Goal: Communication & Community: Answer question/provide support

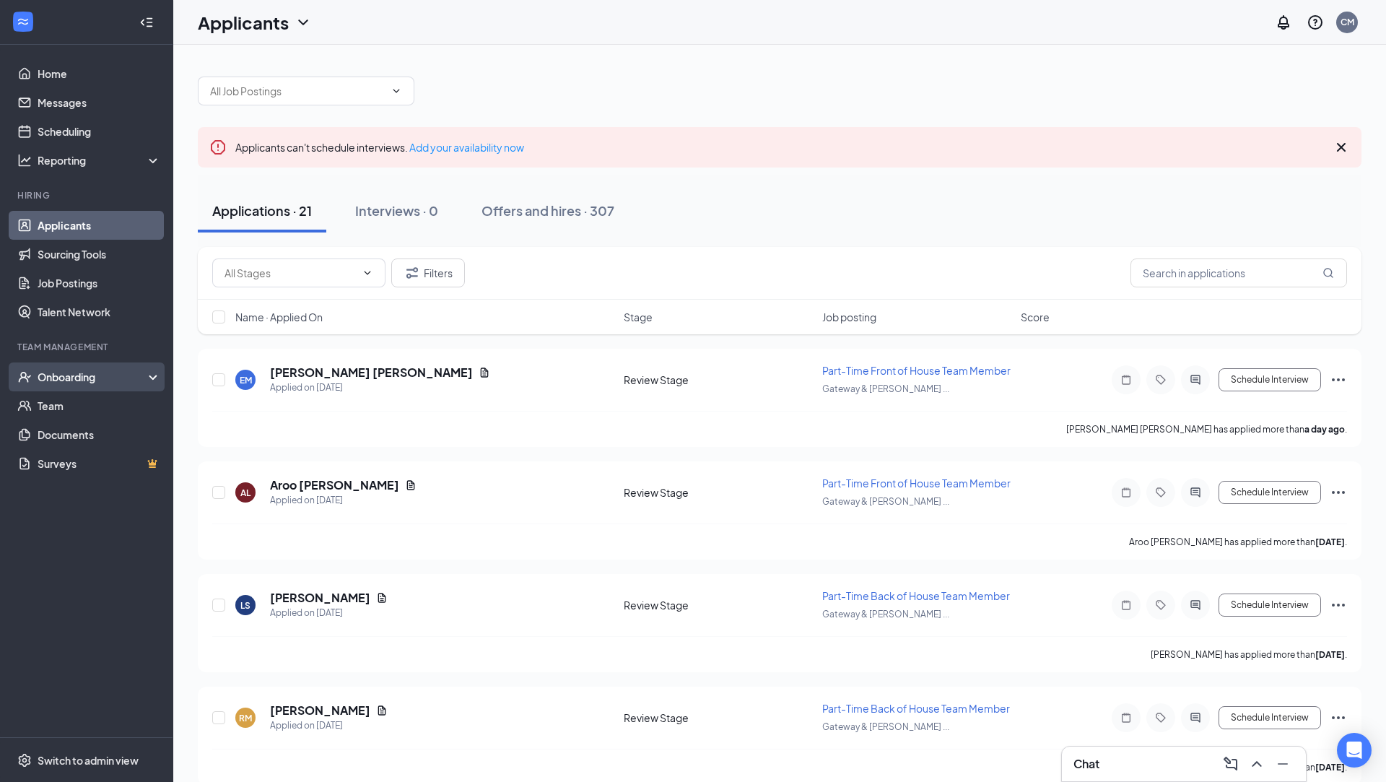
click at [74, 376] on div "Onboarding" at bounding box center [93, 377] width 111 height 14
click at [62, 407] on link "Overview" at bounding box center [99, 405] width 123 height 29
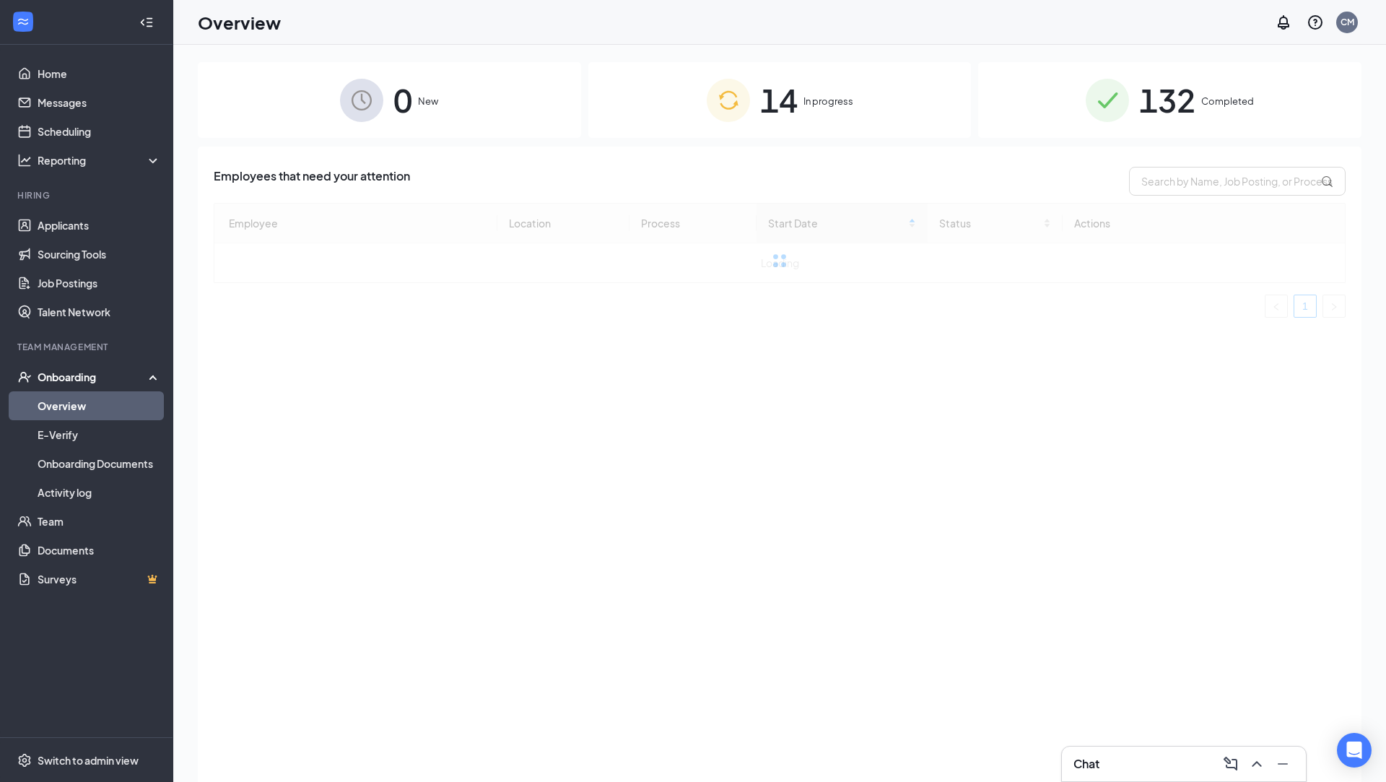
click at [828, 107] on span "In progress" at bounding box center [829, 101] width 50 height 14
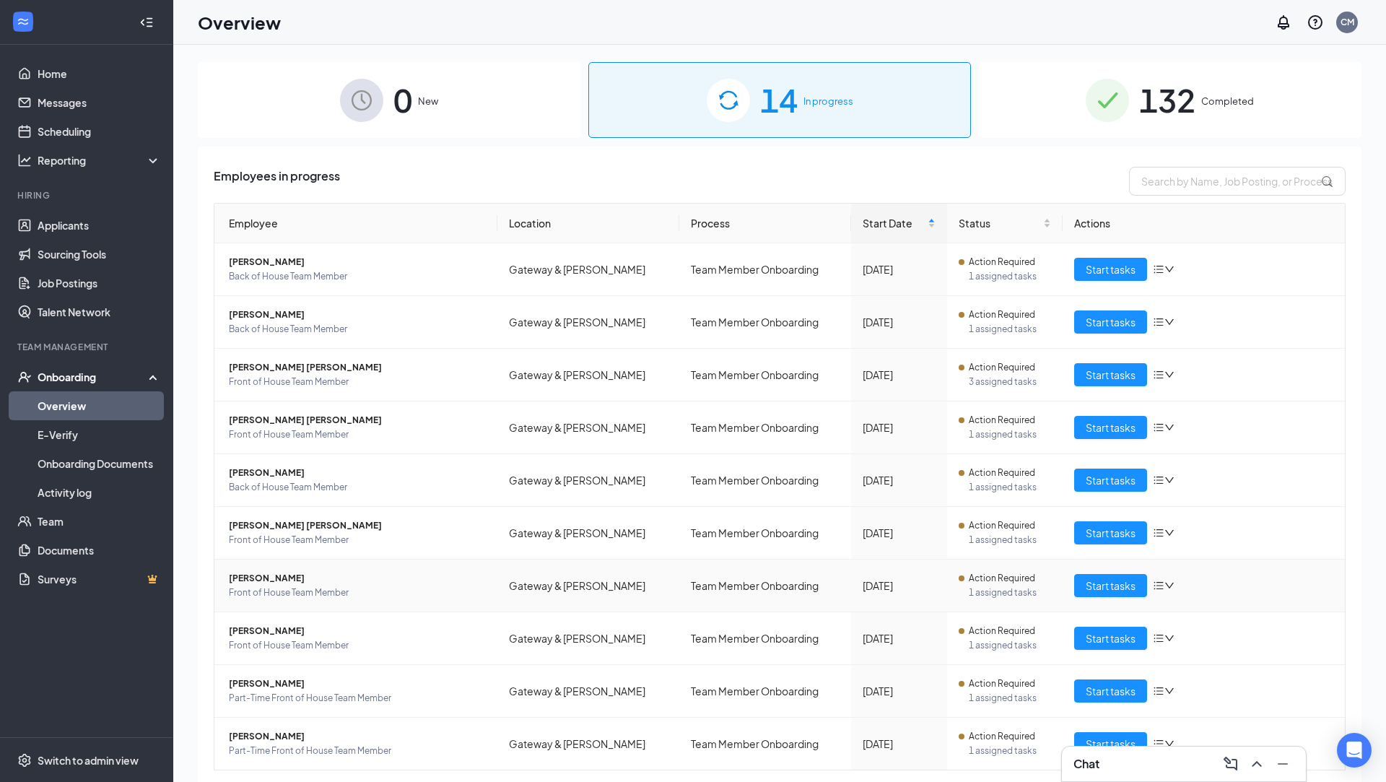
scroll to position [35, 0]
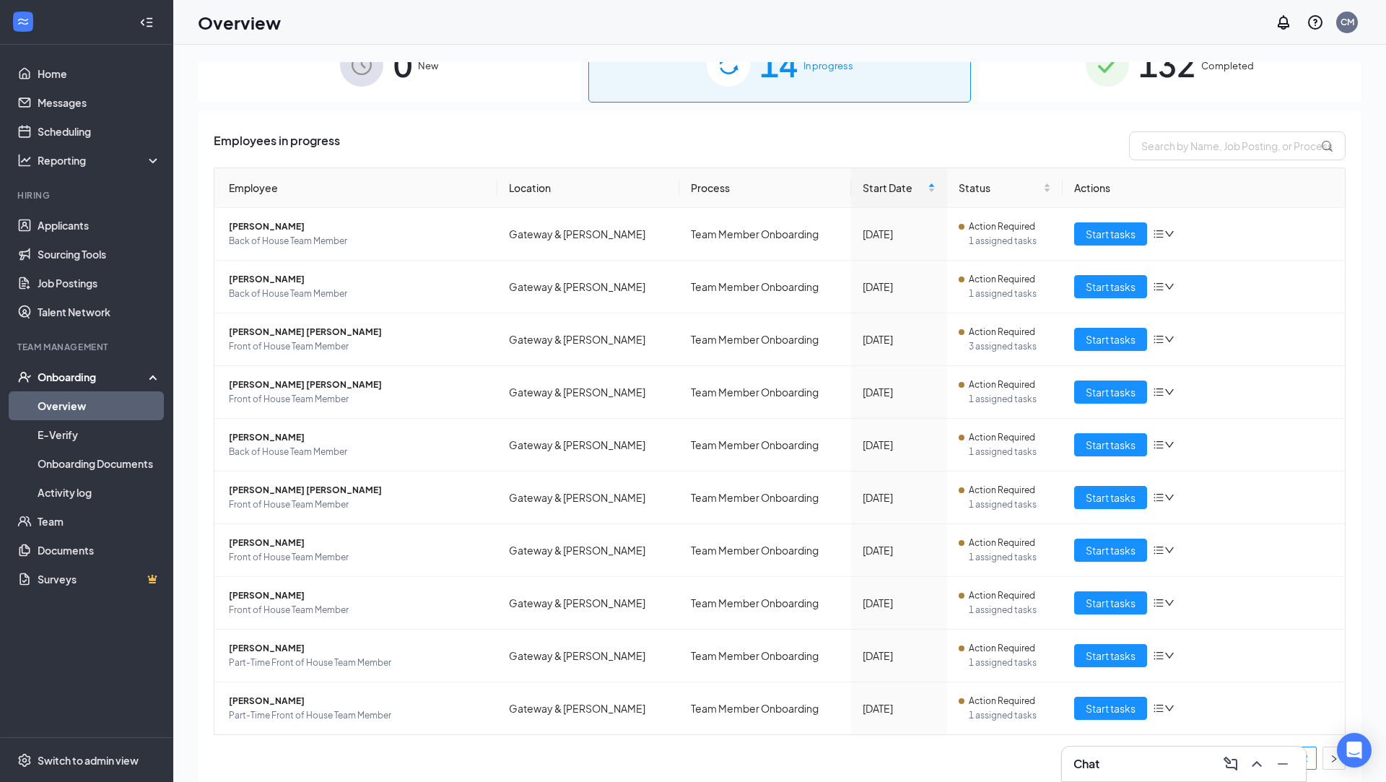
click at [1313, 750] on link "2" at bounding box center [1306, 758] width 22 height 22
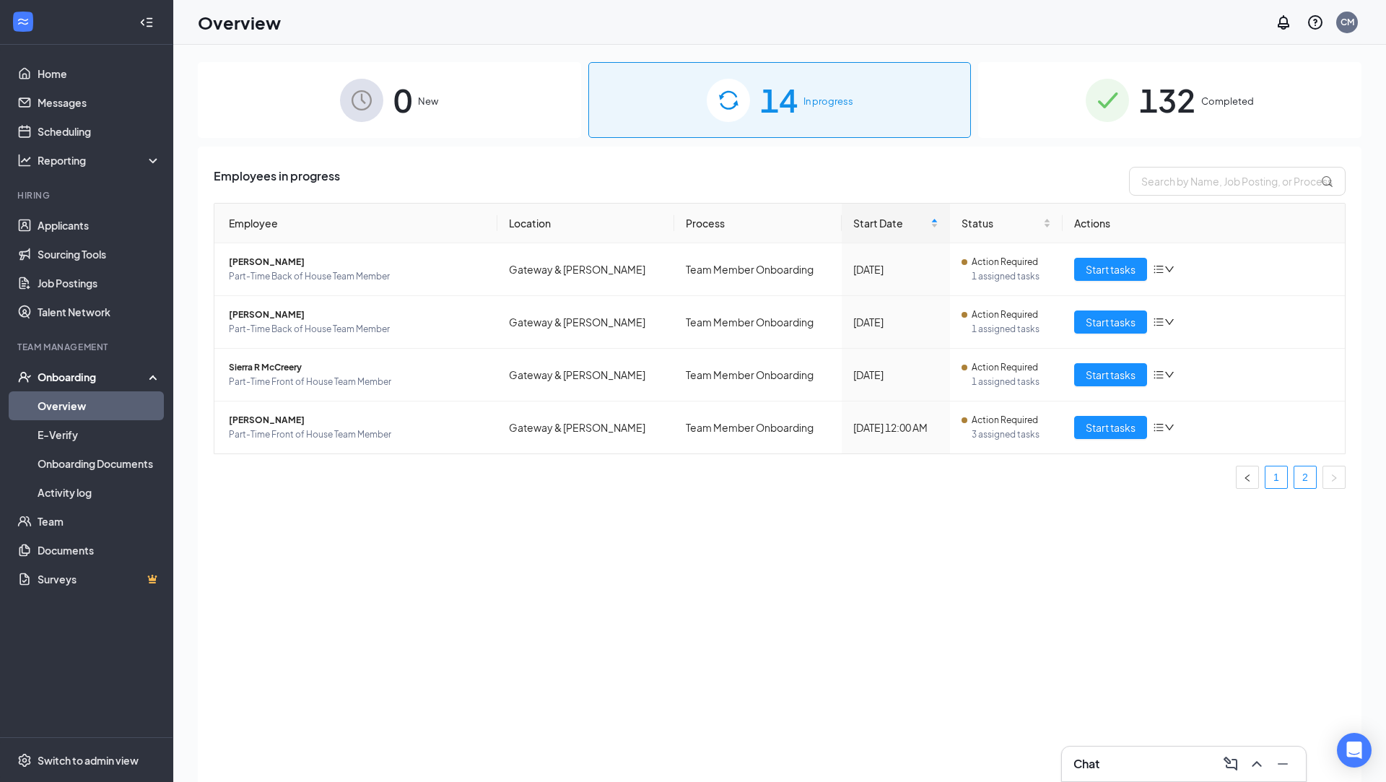
click at [1277, 470] on link "1" at bounding box center [1277, 477] width 22 height 22
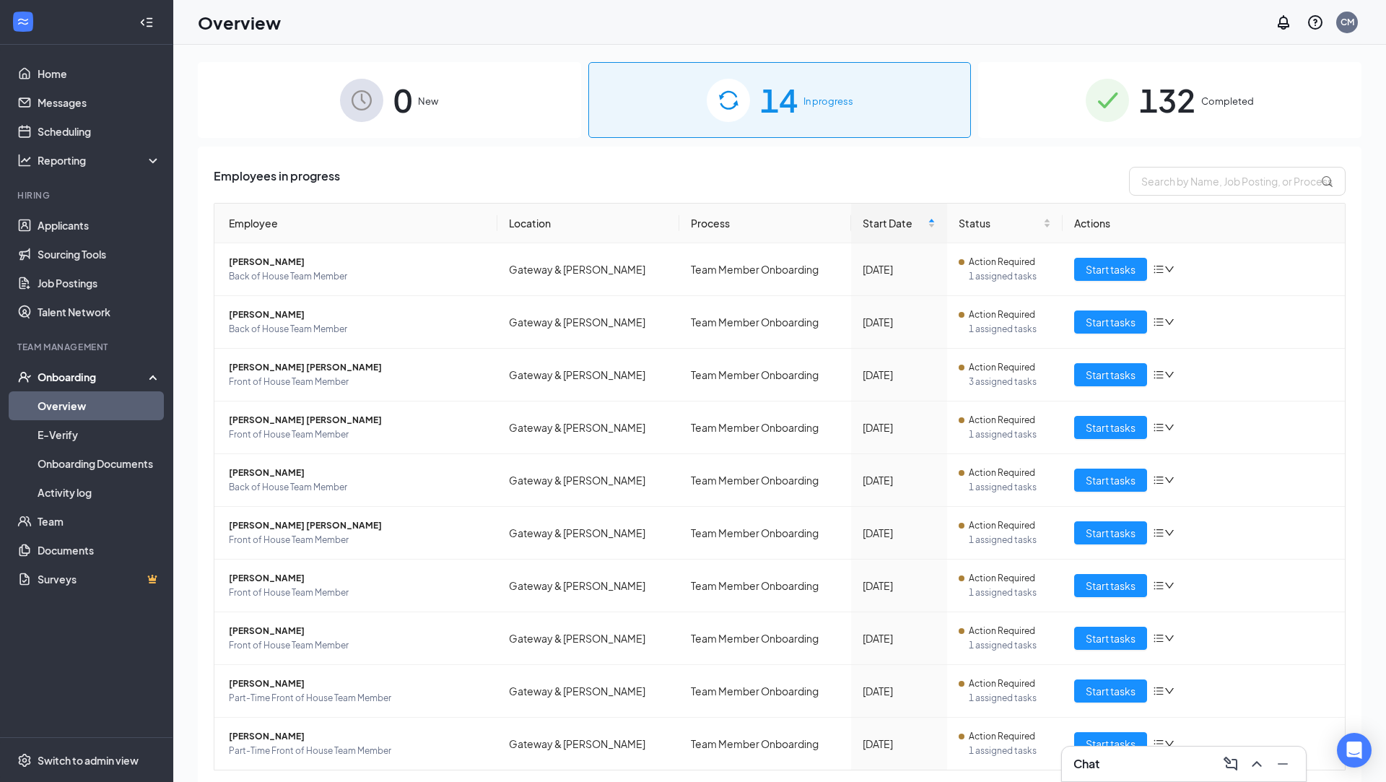
click at [1191, 768] on div "Chat" at bounding box center [1184, 763] width 221 height 23
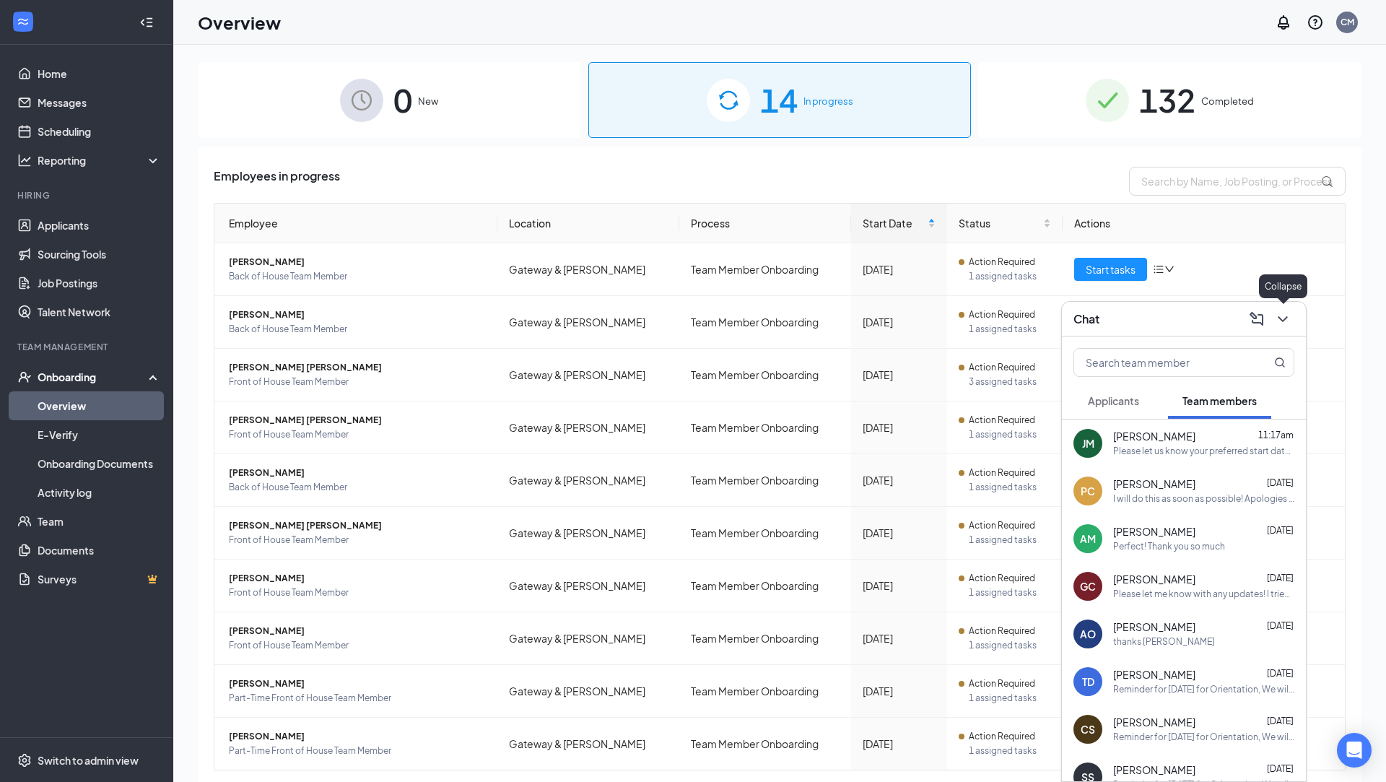
click at [1284, 318] on icon "ChevronDown" at bounding box center [1282, 318] width 17 height 17
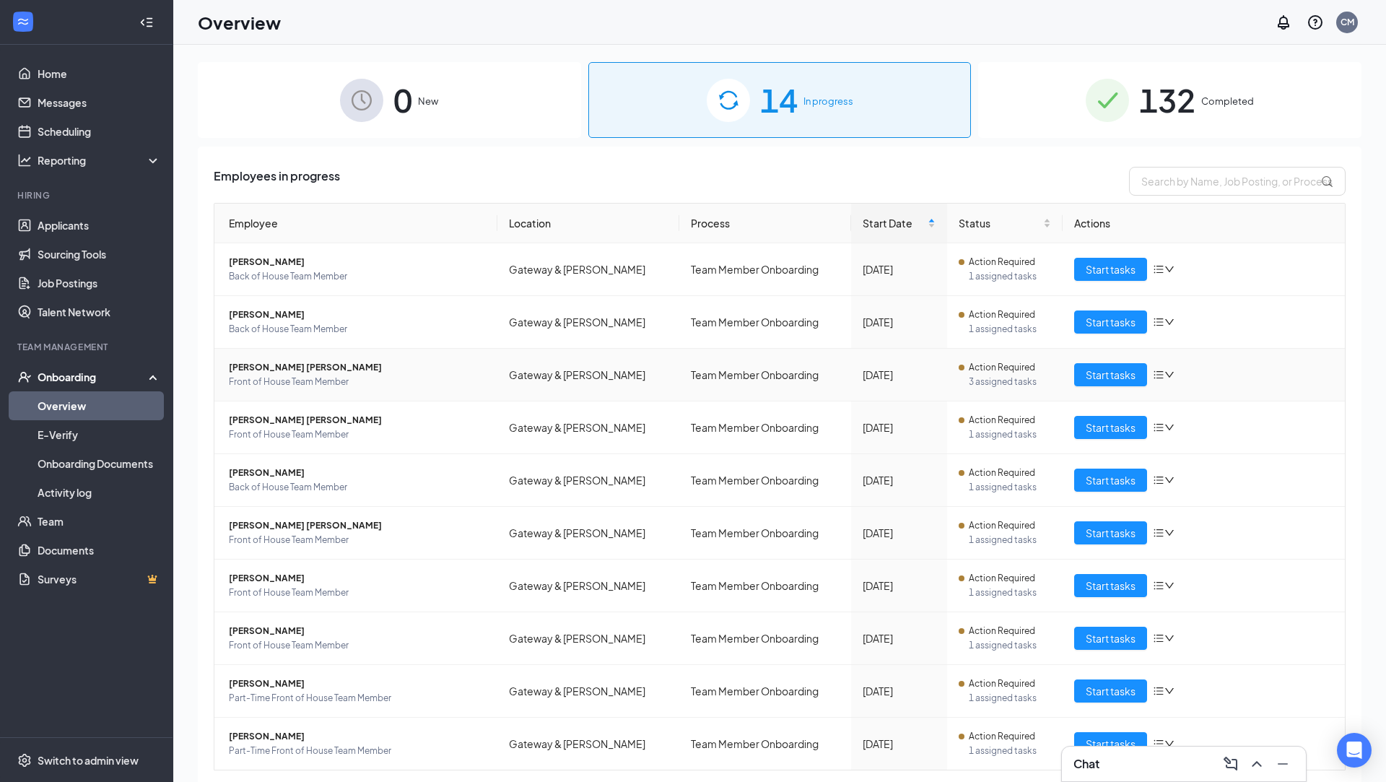
scroll to position [35, 0]
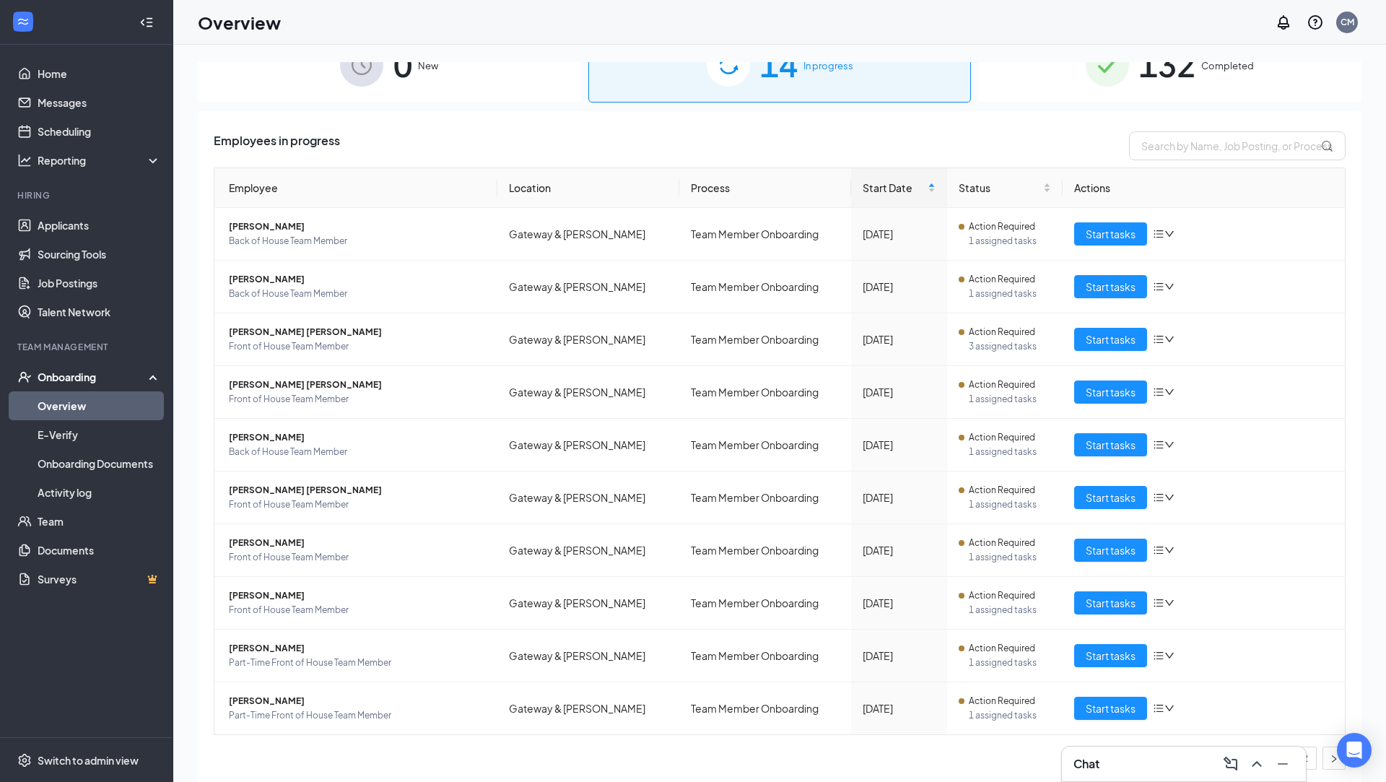
click at [1306, 752] on div "Chat" at bounding box center [1184, 764] width 246 height 36
click at [1311, 752] on link "2" at bounding box center [1306, 758] width 22 height 22
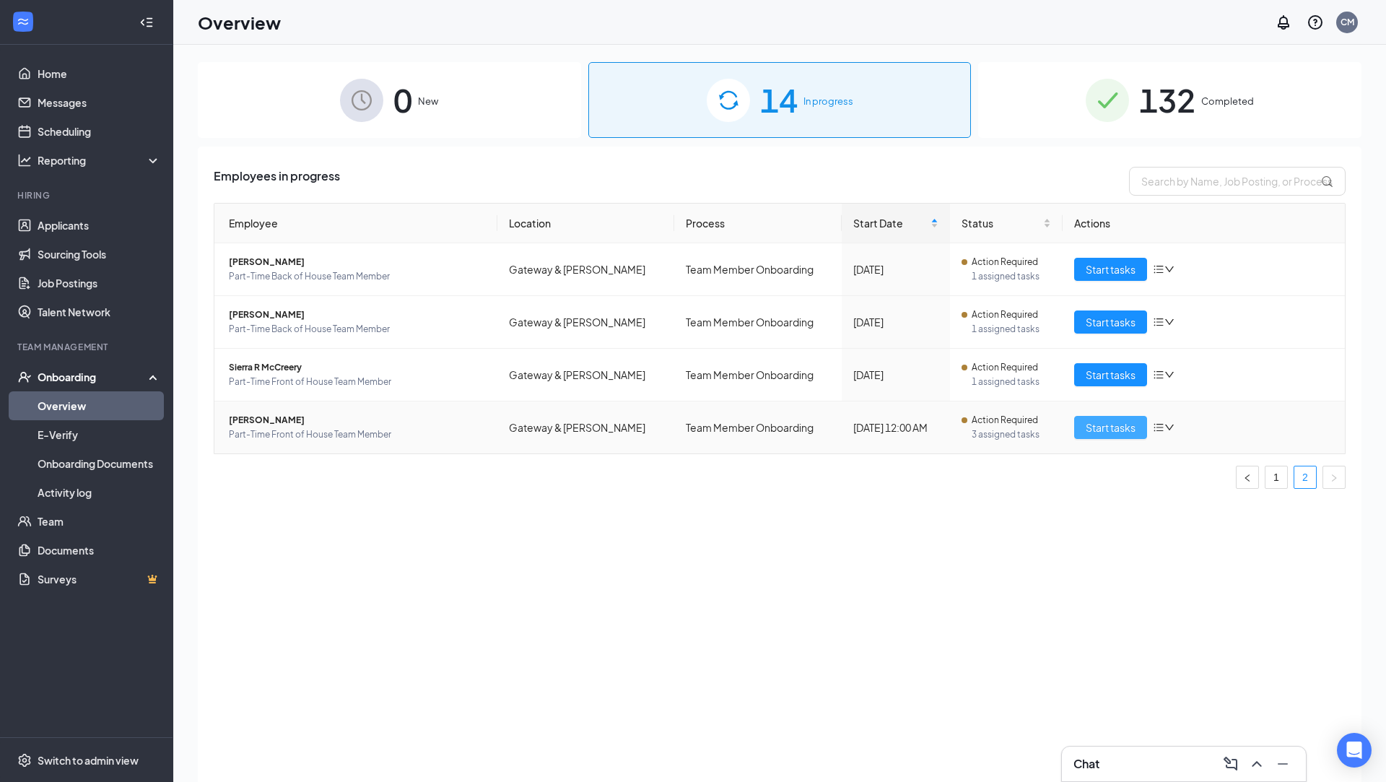
click at [1124, 421] on span "Start tasks" at bounding box center [1111, 428] width 50 height 16
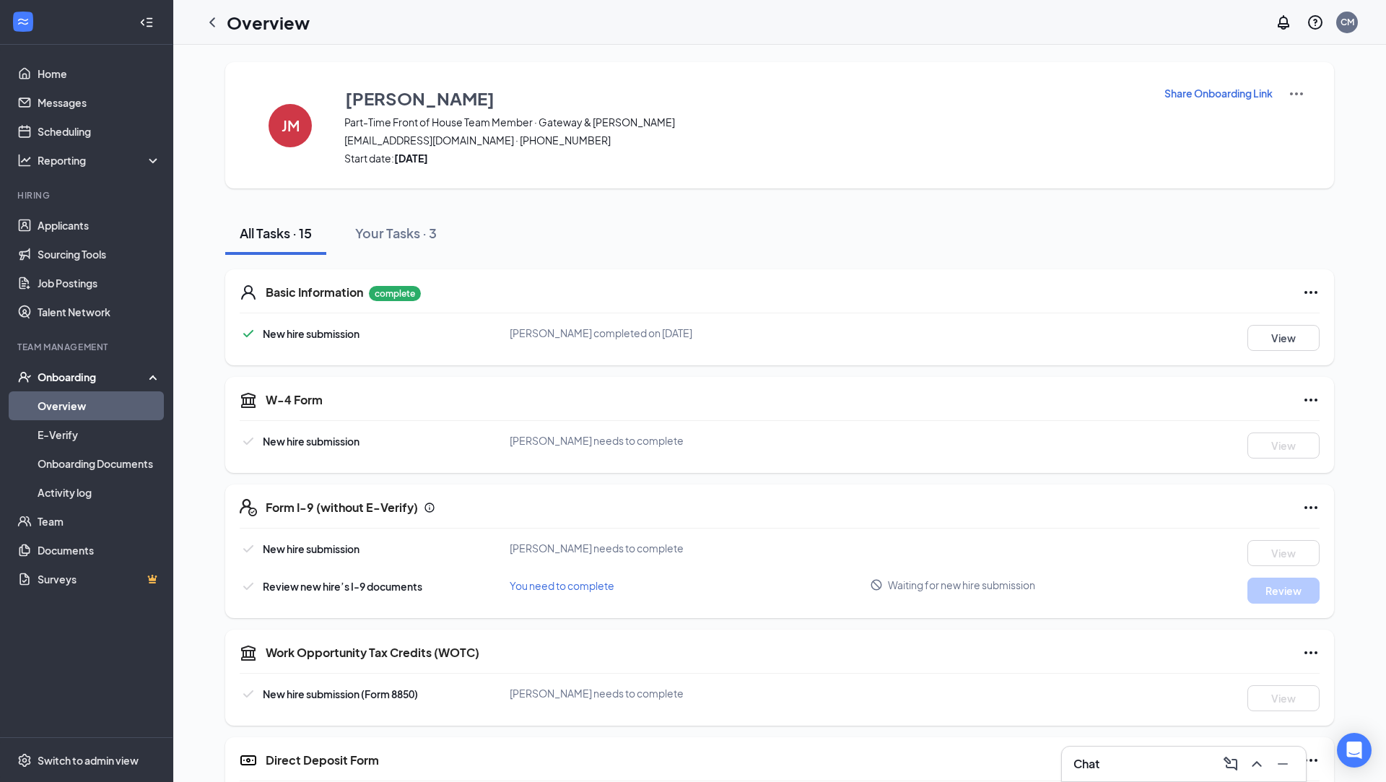
click at [1160, 764] on div "Chat" at bounding box center [1184, 763] width 221 height 23
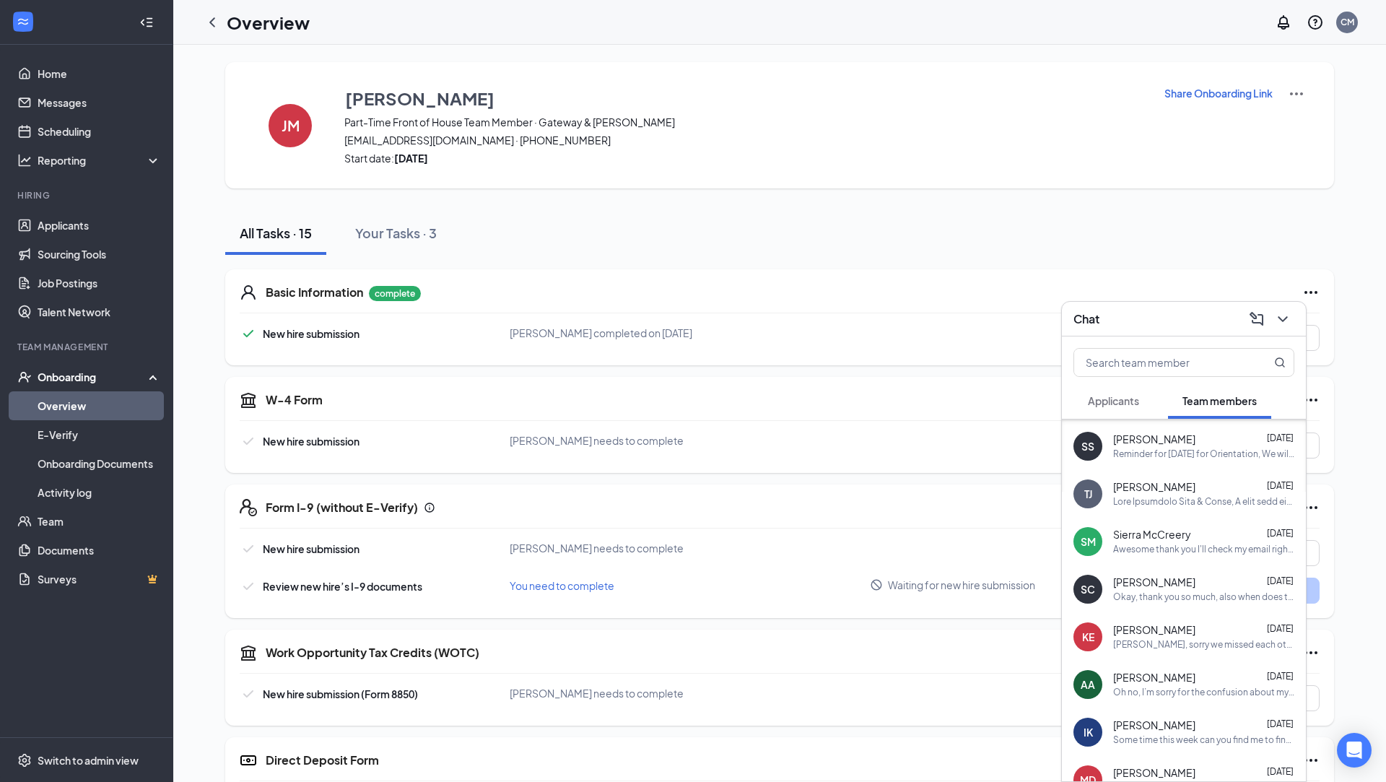
scroll to position [334, 0]
click at [1153, 673] on span "[PERSON_NAME]" at bounding box center [1154, 675] width 82 height 14
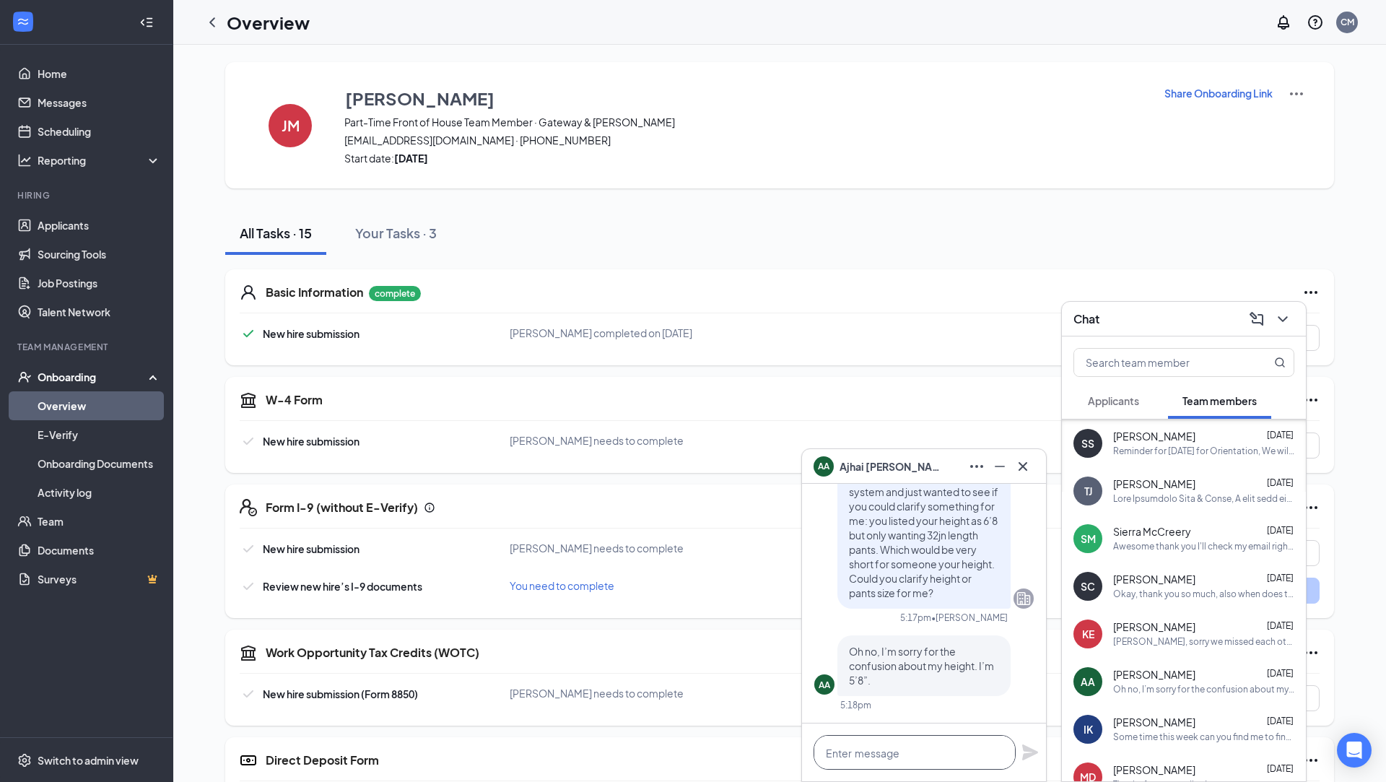
click at [916, 752] on textarea at bounding box center [915, 752] width 202 height 35
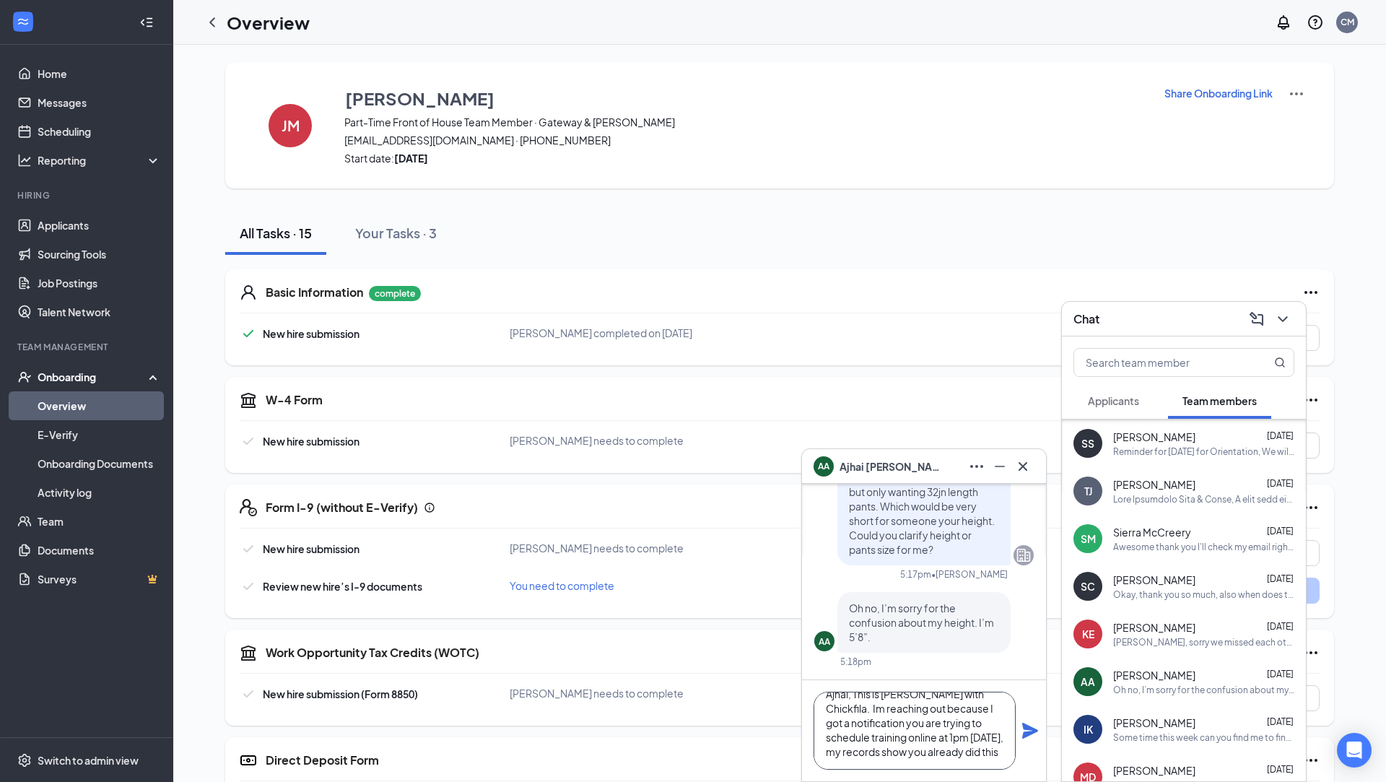
scroll to position [15, 0]
type textarea "Ajhai, This is [PERSON_NAME] with Chickfila. Im reaching out because I got a no…"
click at [1028, 724] on icon "Plane" at bounding box center [1030, 730] width 17 height 17
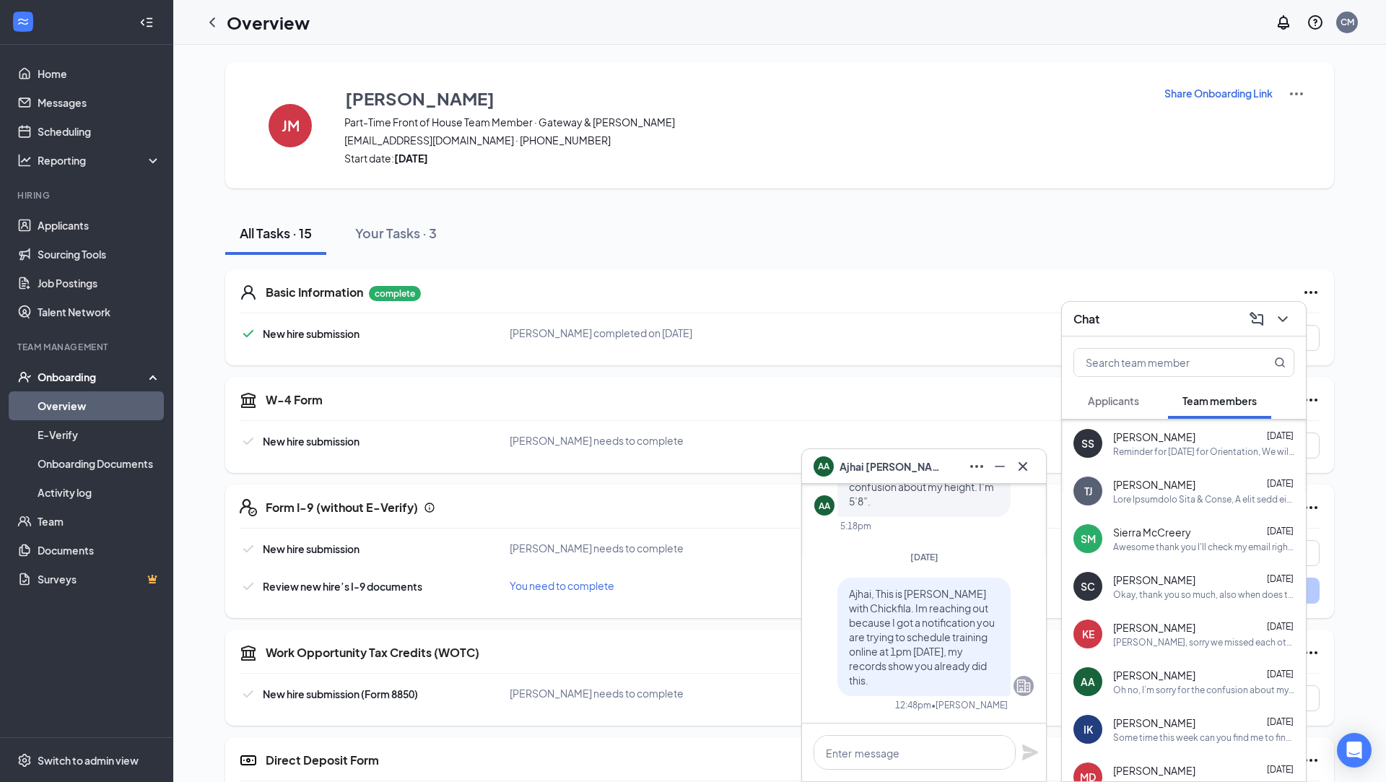
scroll to position [0, 0]
